Goal: Information Seeking & Learning: Learn about a topic

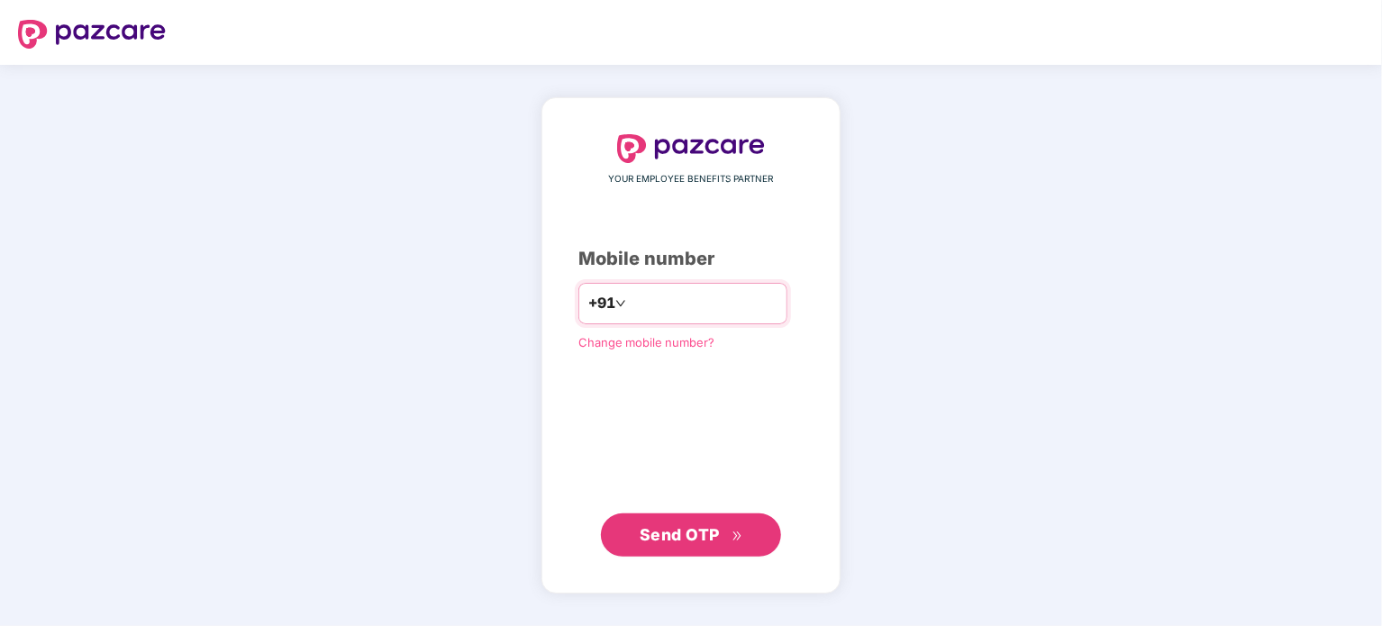
click at [641, 303] on input "number" at bounding box center [704, 303] width 148 height 29
click at [659, 532] on span "Send OTP" at bounding box center [680, 533] width 80 height 19
click at [721, 305] on input "**********" at bounding box center [704, 303] width 148 height 29
type input "*"
click at [692, 535] on span "Send OTP" at bounding box center [680, 533] width 80 height 19
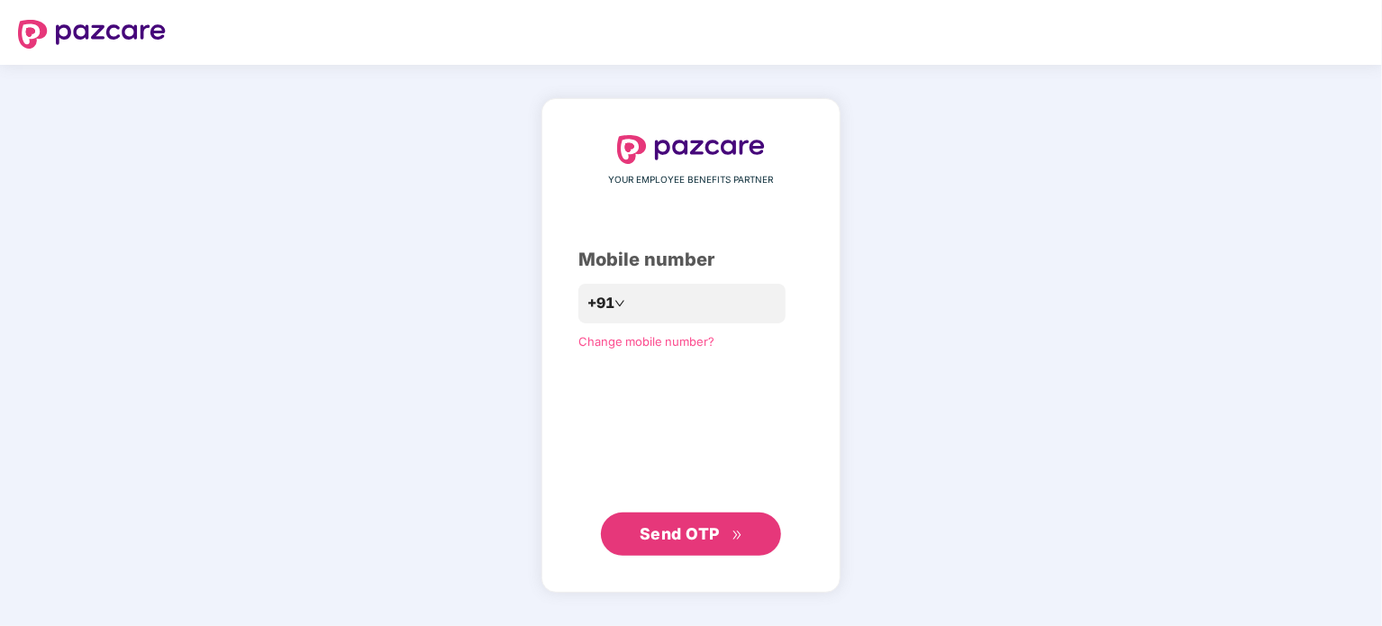
click at [692, 535] on span "Send OTP" at bounding box center [680, 533] width 80 height 19
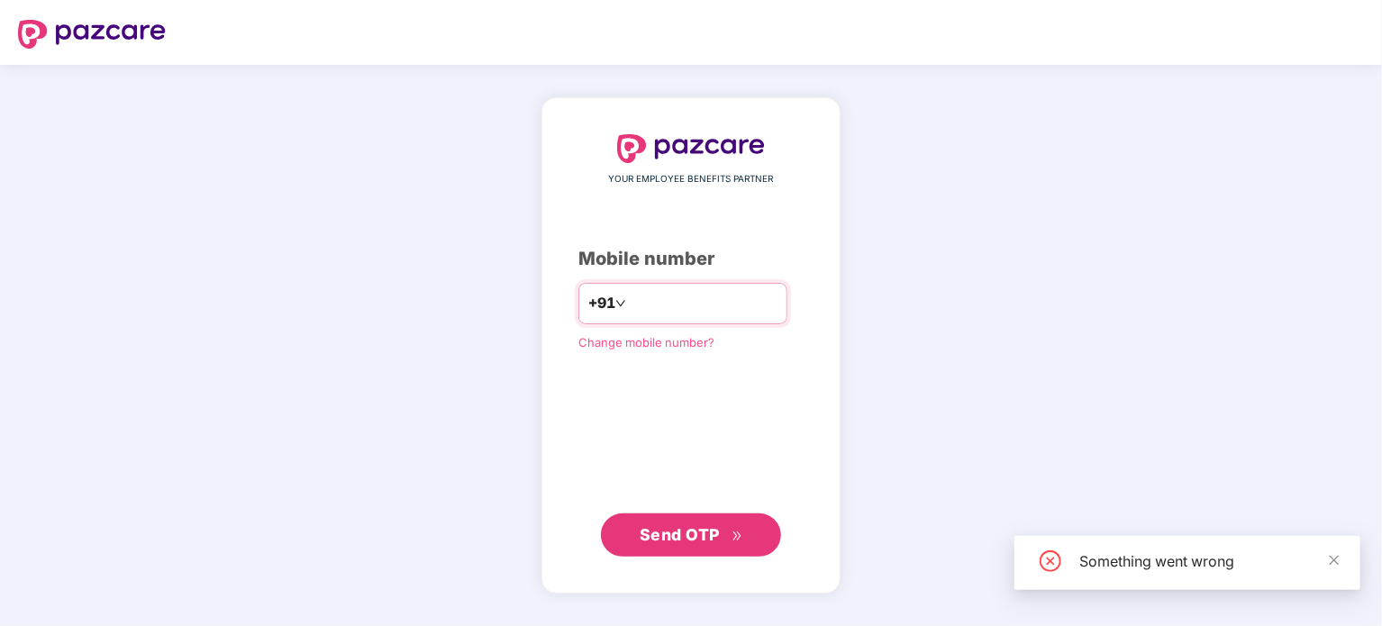
click at [720, 308] on input "**********" at bounding box center [704, 303] width 148 height 29
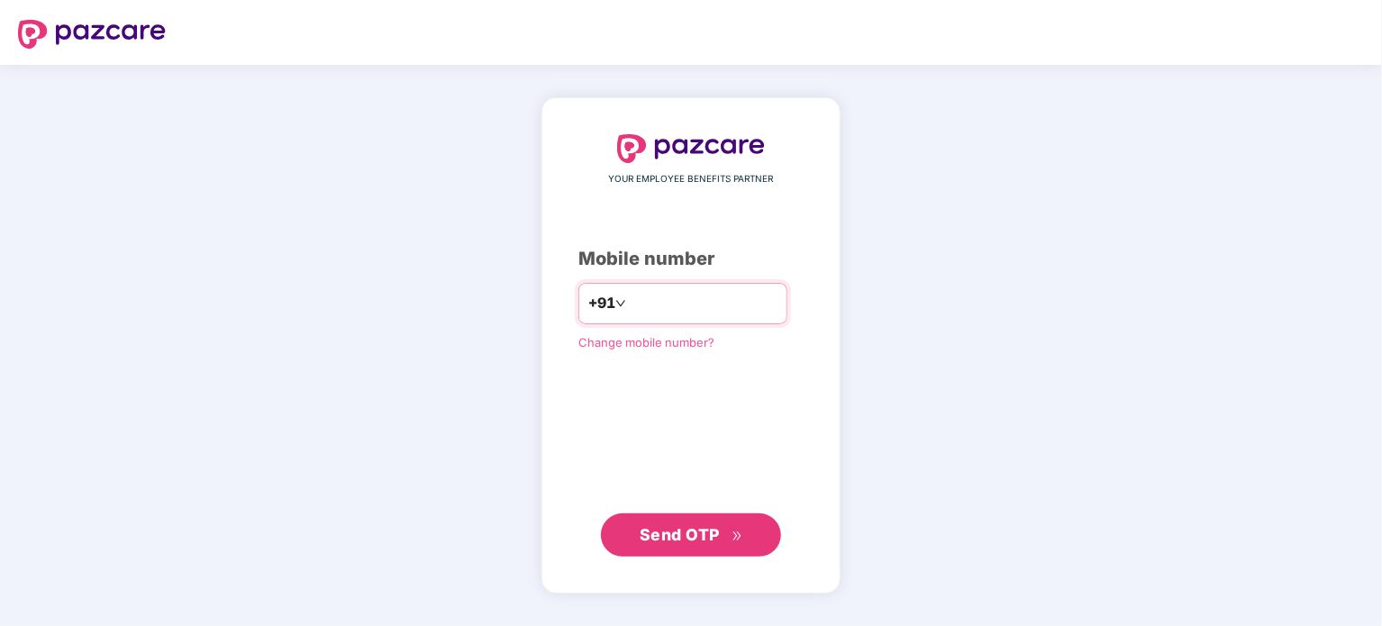
type input "**********"
click at [671, 529] on span "Send OTP" at bounding box center [680, 533] width 80 height 19
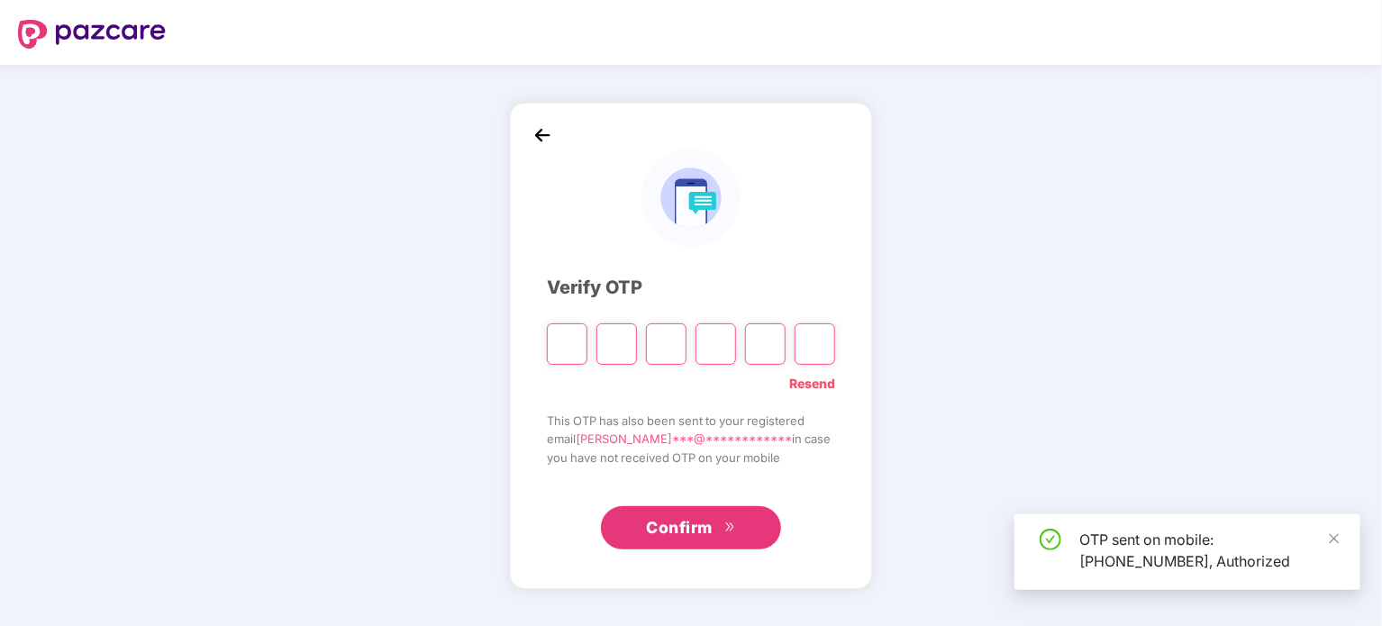
click at [561, 341] on input "Please enter verification code. Digit 1" at bounding box center [567, 343] width 41 height 41
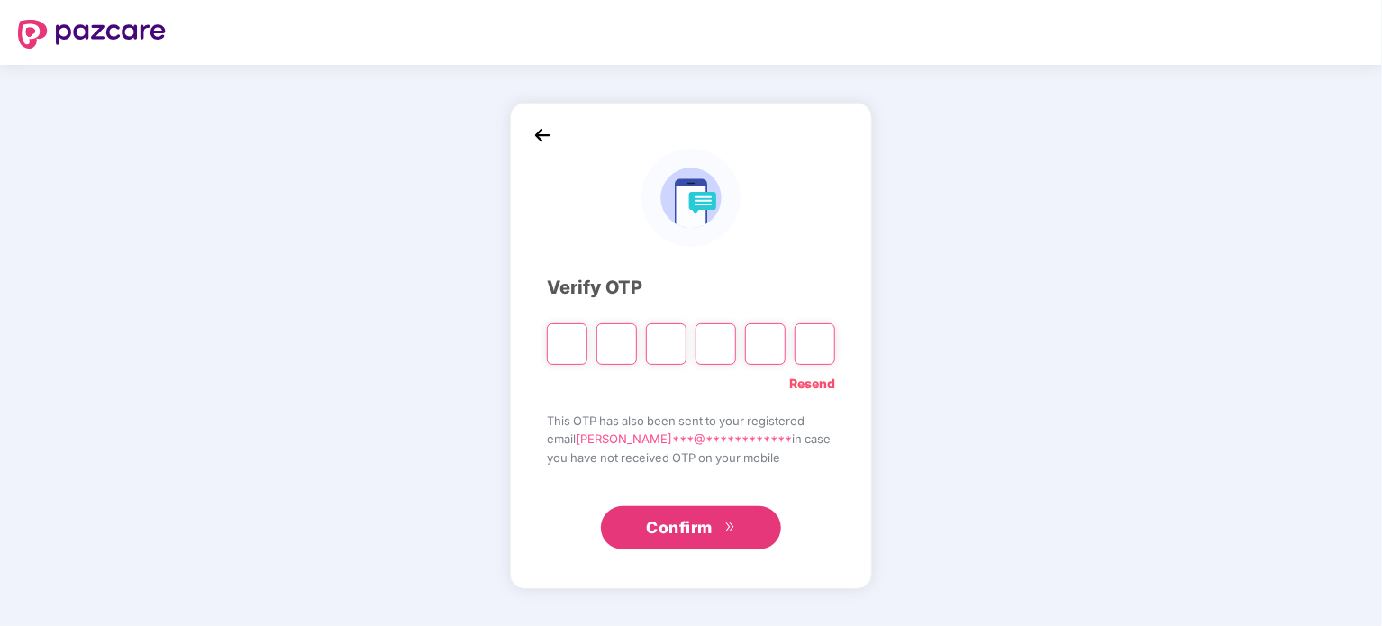
type input "*"
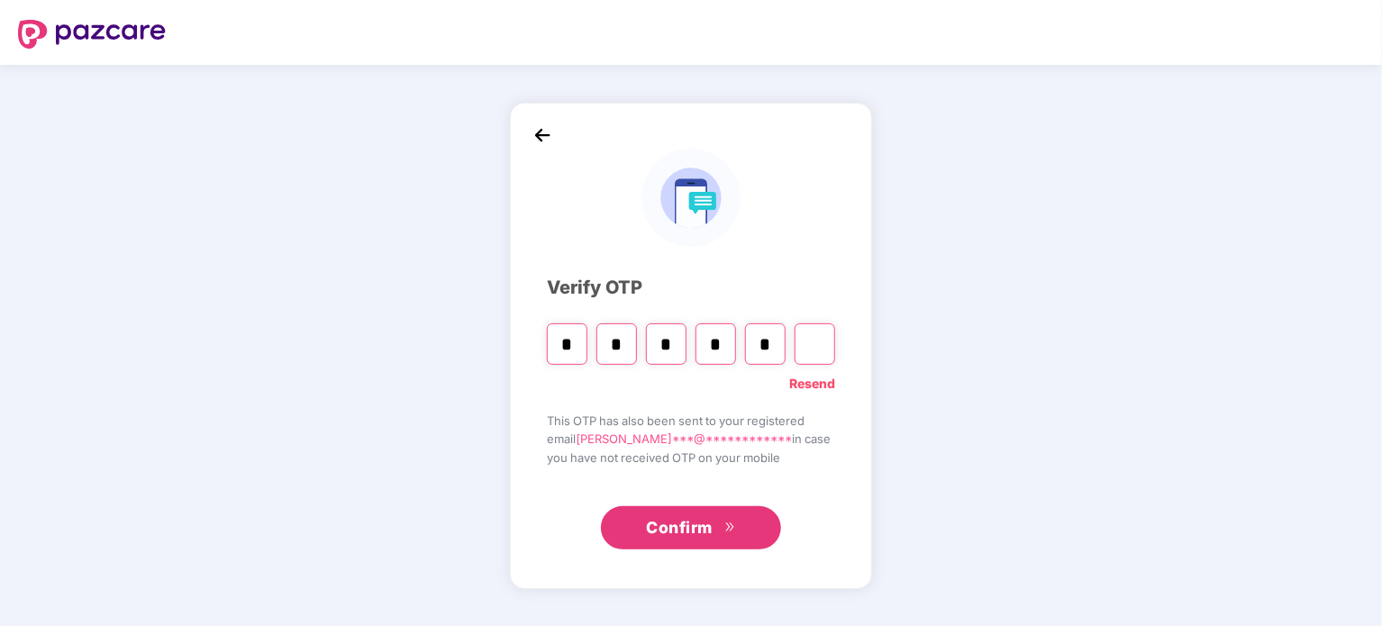
type input "*"
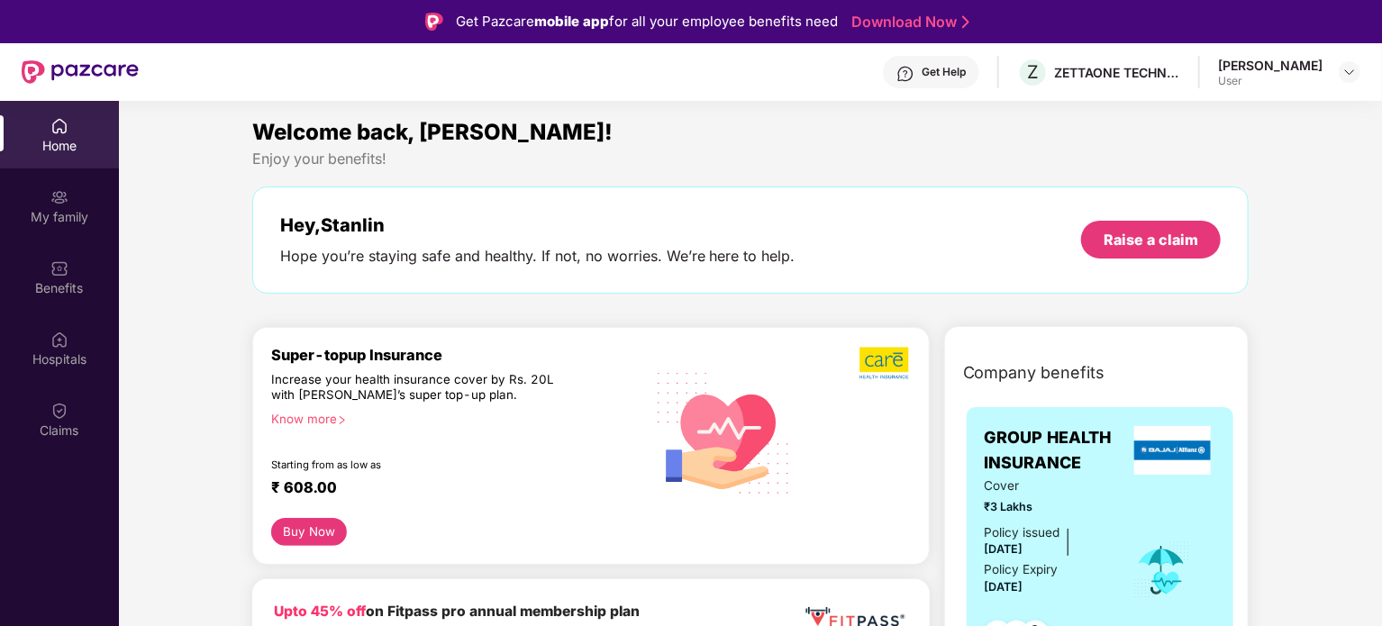
click at [779, 151] on div "Enjoy your benefits!" at bounding box center [750, 159] width 997 height 19
click at [58, 211] on div "My family" at bounding box center [59, 217] width 119 height 18
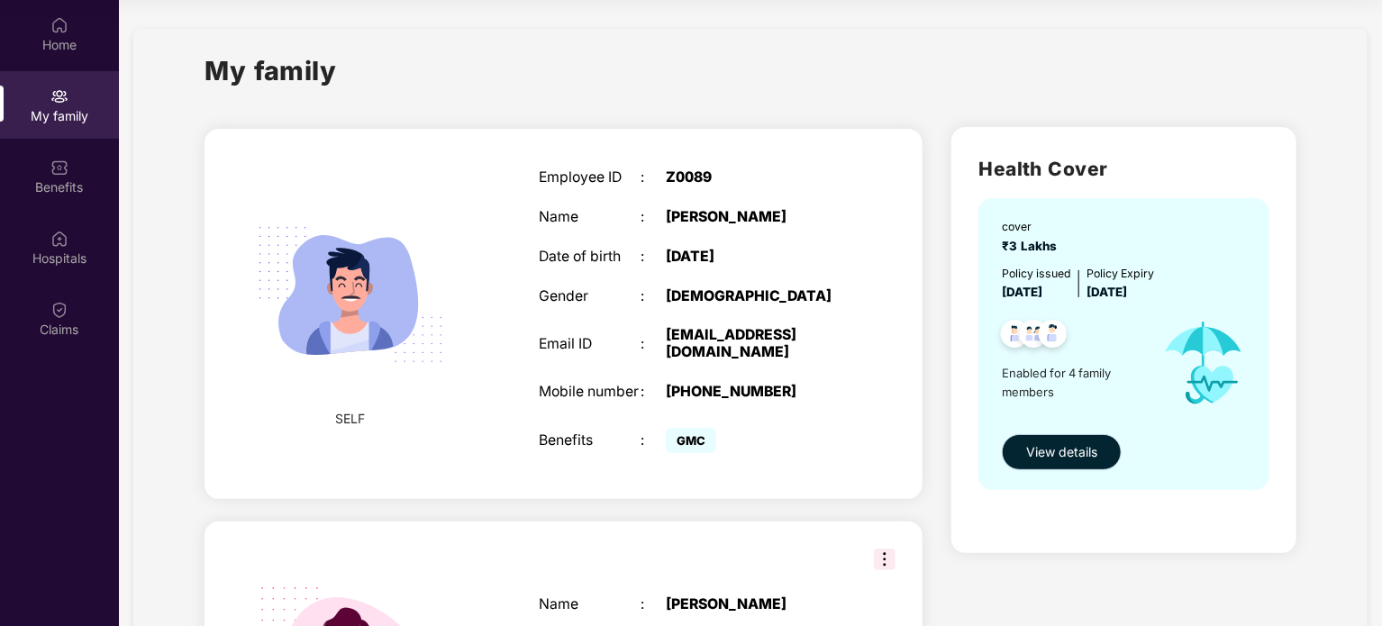
click at [1058, 452] on span "View details" at bounding box center [1061, 452] width 71 height 20
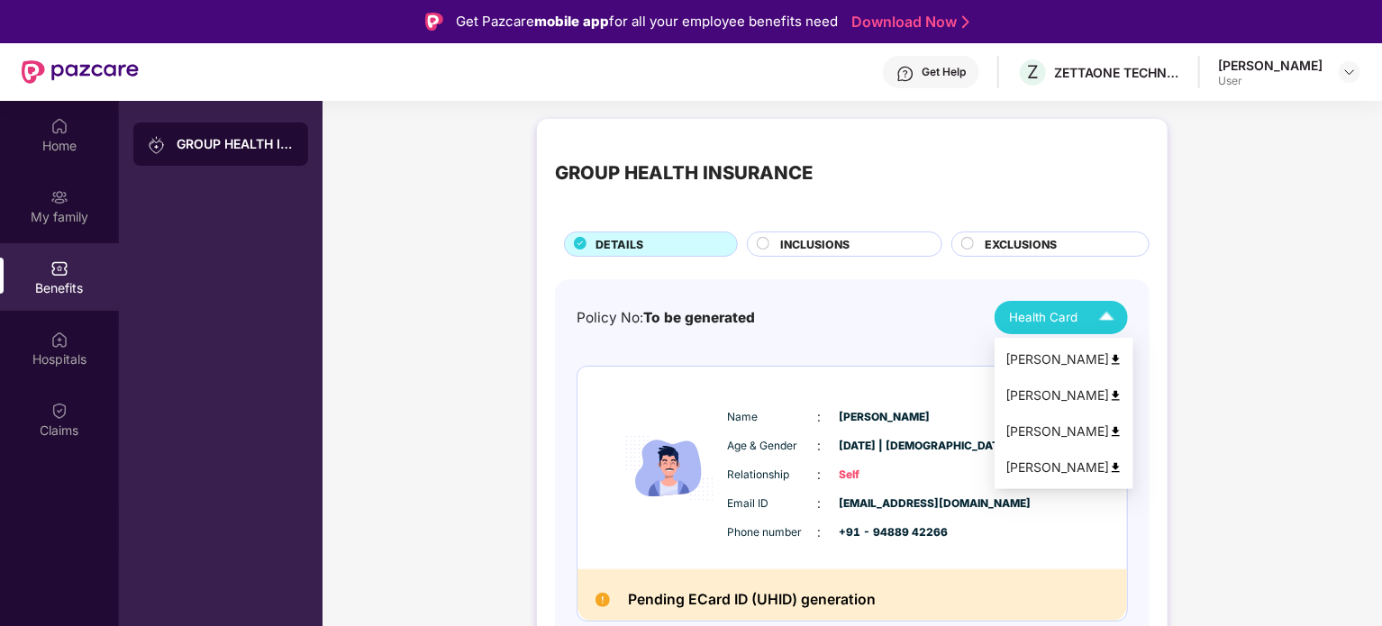
click at [1110, 321] on img at bounding box center [1107, 318] width 32 height 32
click at [1109, 356] on img at bounding box center [1116, 360] width 14 height 14
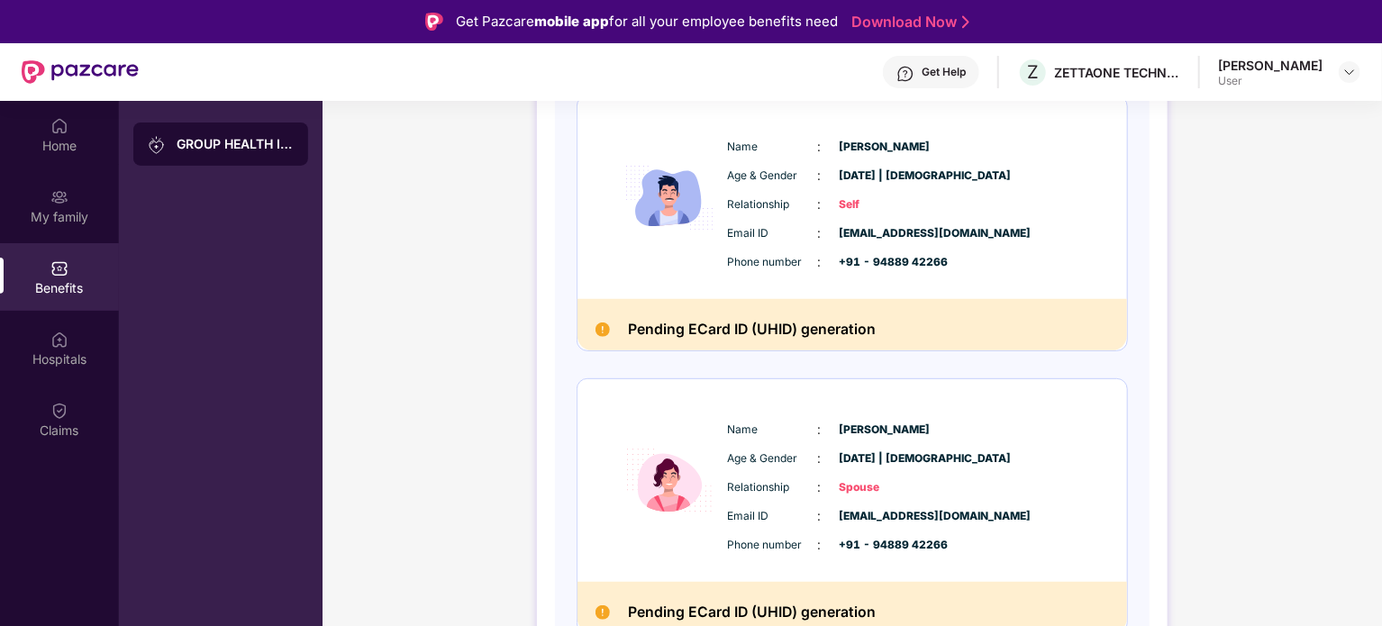
scroll to position [360, 0]
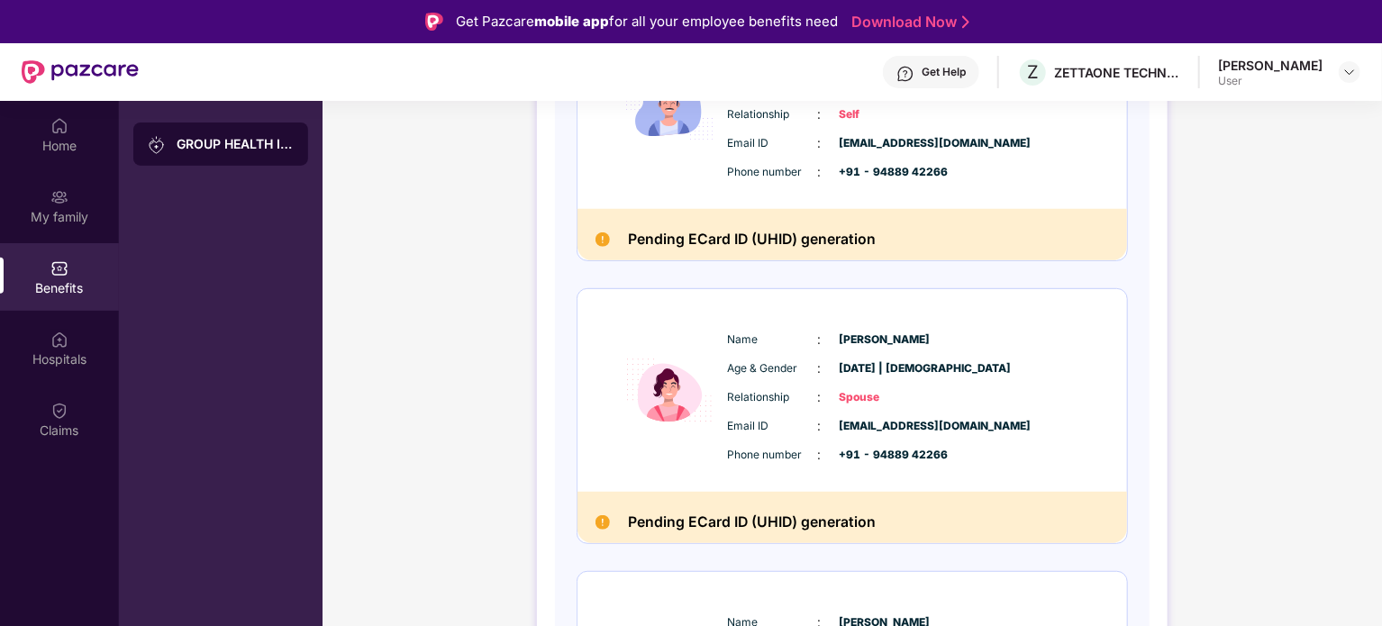
click at [995, 371] on div "Age & Gender : [DATE] | [DEMOGRAPHIC_DATA]" at bounding box center [907, 369] width 358 height 20
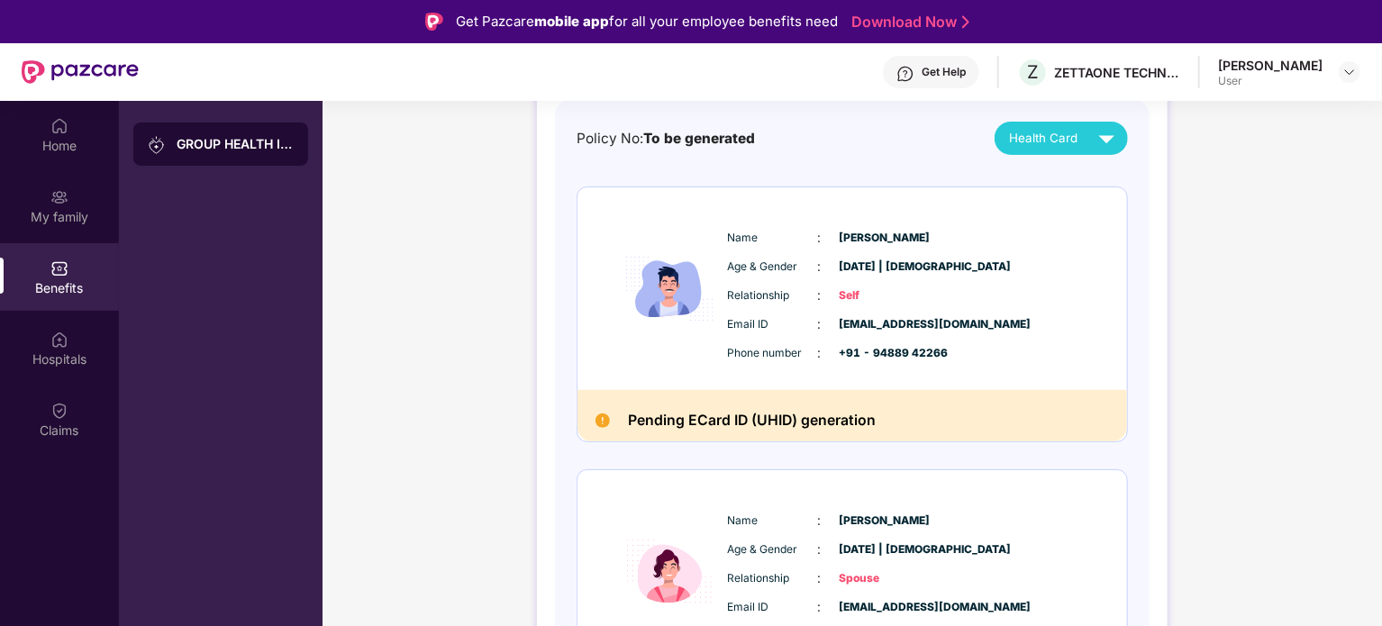
scroll to position [0, 0]
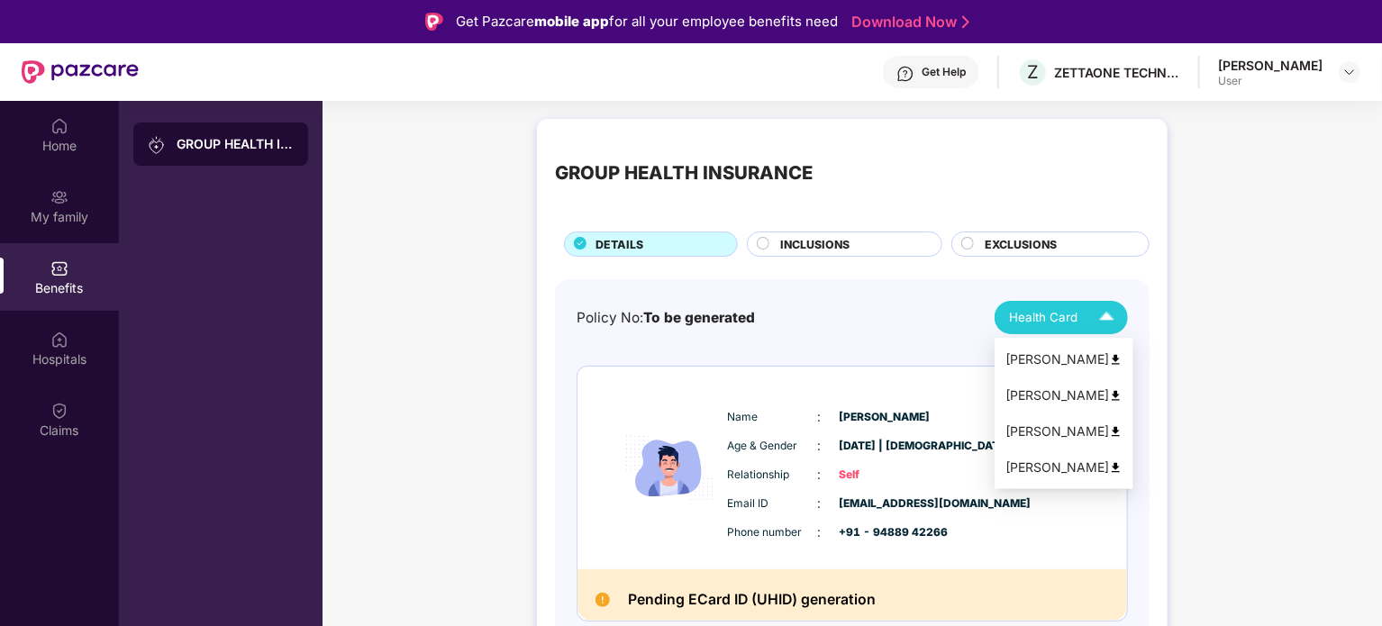
click at [1107, 315] on img at bounding box center [1107, 318] width 32 height 32
click at [1109, 392] on img at bounding box center [1116, 396] width 14 height 14
click at [1108, 316] on img at bounding box center [1107, 318] width 32 height 32
click at [1109, 427] on img at bounding box center [1116, 432] width 14 height 14
click at [1103, 314] on img at bounding box center [1107, 318] width 32 height 32
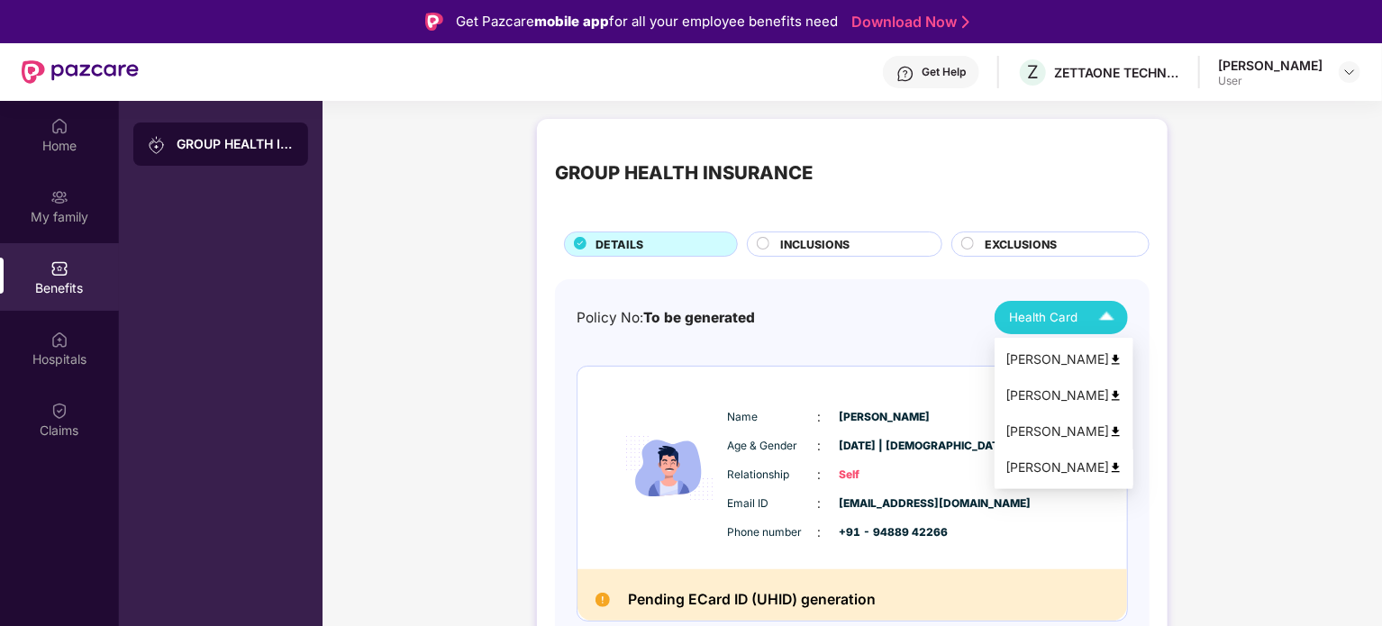
click at [1109, 463] on img at bounding box center [1116, 468] width 14 height 14
